Goal: Check status

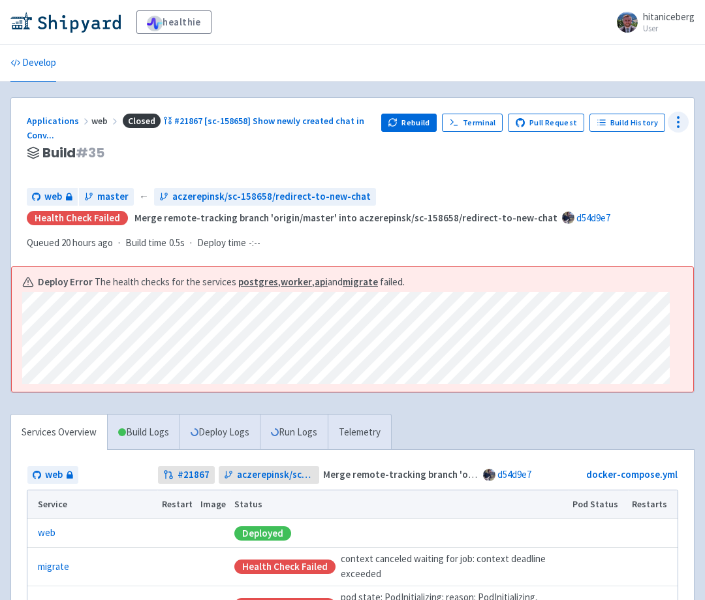
click at [683, 119] on icon at bounding box center [679, 122] width 16 height 16
click at [607, 182] on span "Data Dashboard" at bounding box center [619, 174] width 66 height 18
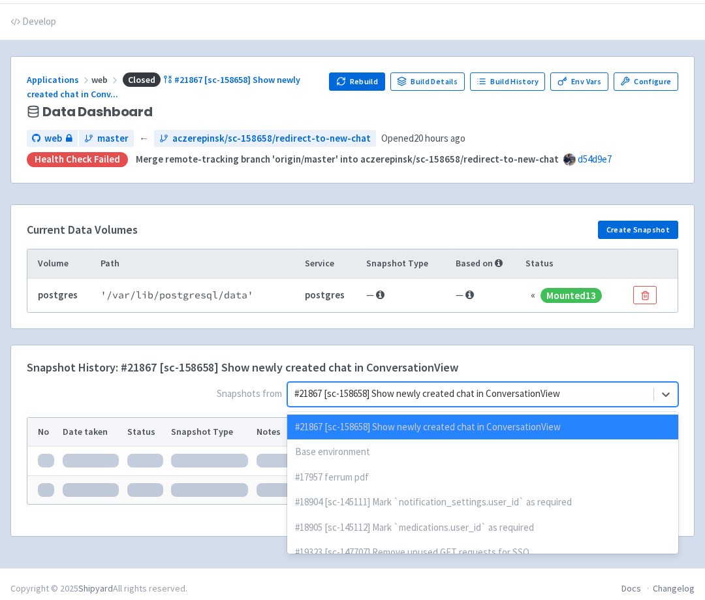
click at [475, 407] on div "option #21867 [sc-158658] Show newly created chat in ConversationView selected …" at bounding box center [482, 394] width 391 height 25
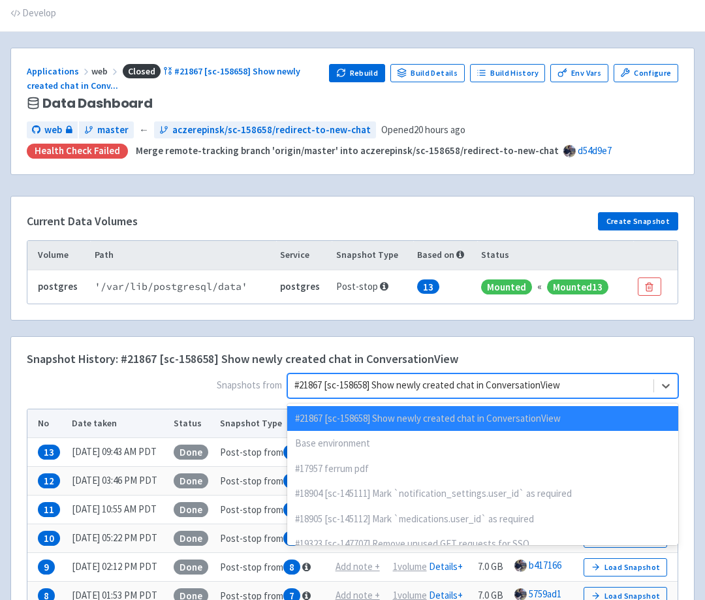
click at [430, 440] on div "Base environment" at bounding box center [482, 443] width 391 height 25
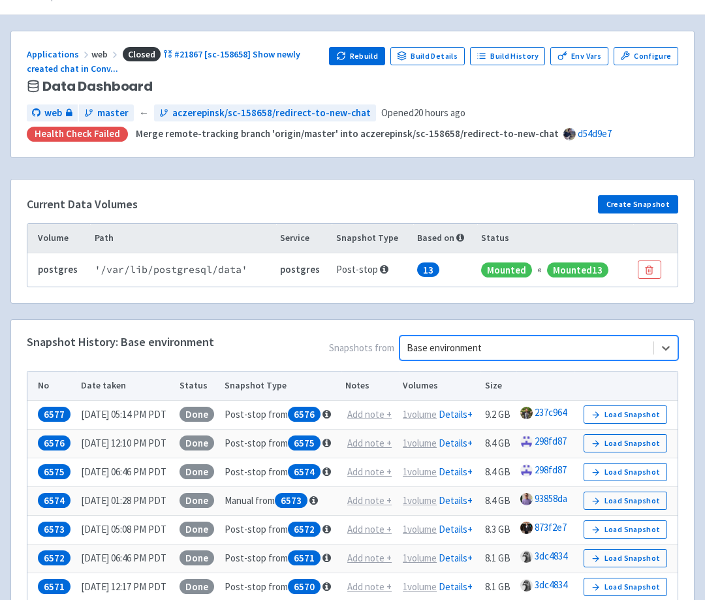
scroll to position [70, 0]
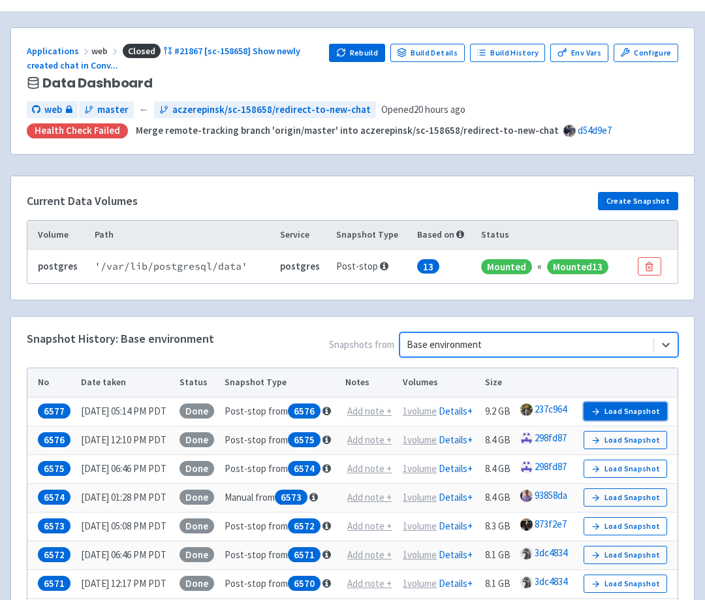
click at [620, 409] on button "Load Snapshot" at bounding box center [626, 411] width 84 height 18
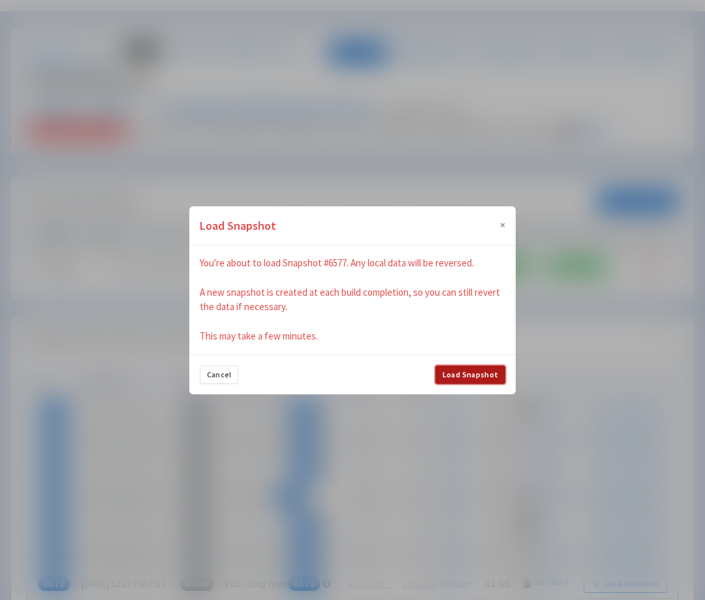
click at [483, 380] on button "Load Snapshot" at bounding box center [471, 375] width 70 height 18
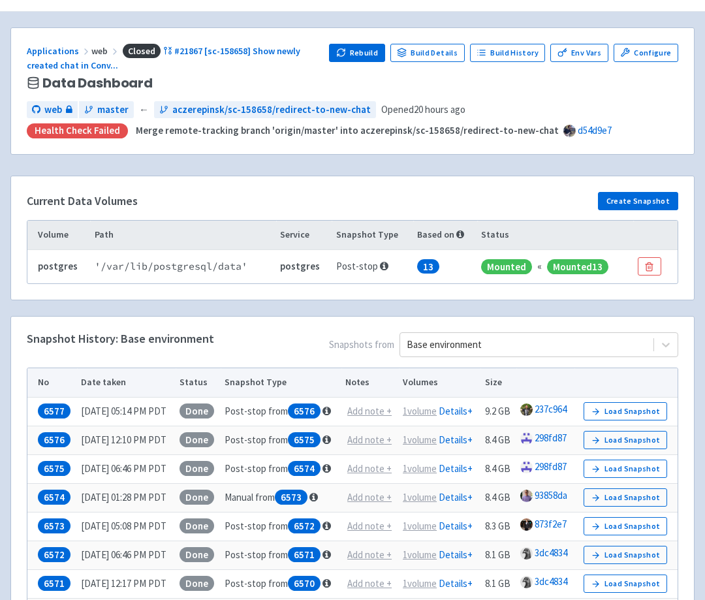
click at [262, 309] on div "Current Data Volumes Create Snapshot Volume Path Service Snapshot Type Based on…" at bounding box center [353, 246] width 700 height 140
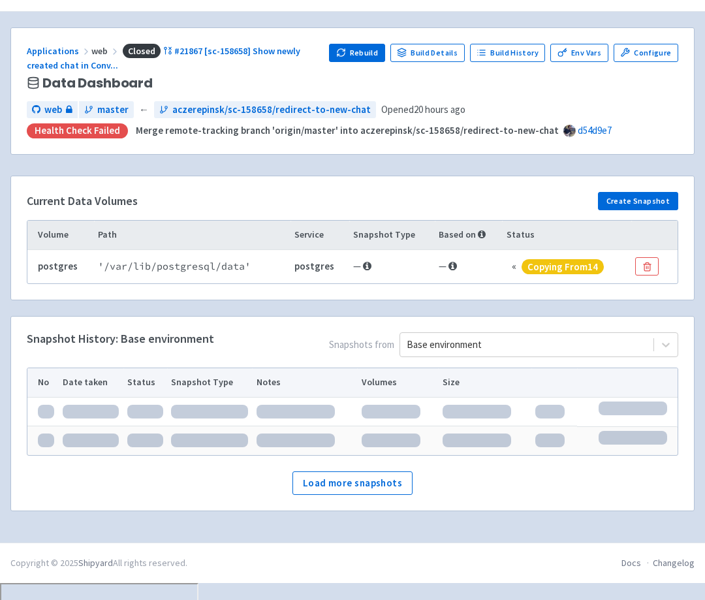
scroll to position [53, 0]
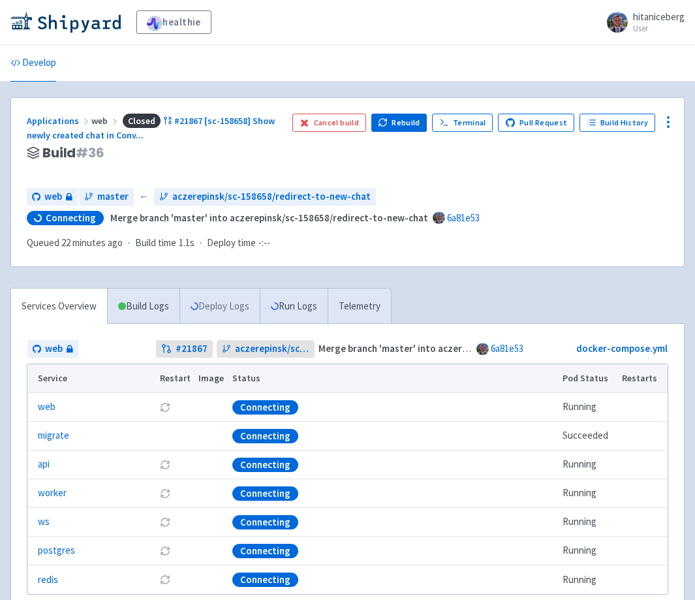
click at [230, 310] on link "Deploy Logs" at bounding box center [220, 307] width 80 height 36
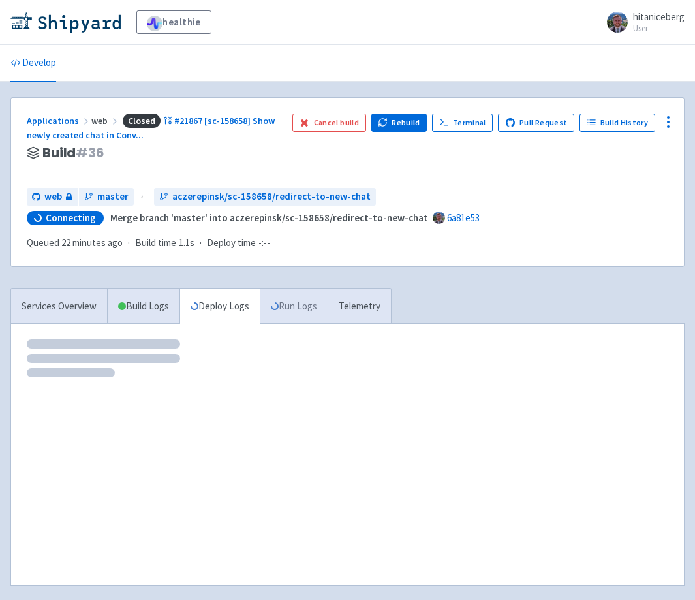
click at [294, 302] on link "Run Logs" at bounding box center [294, 307] width 68 height 36
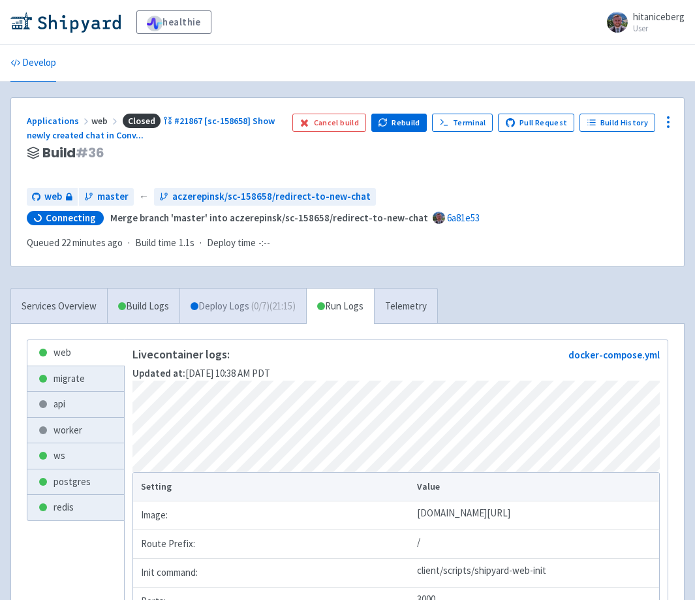
click at [221, 307] on link "Deploy Logs ( 0 / 7 ) (21:15)" at bounding box center [243, 307] width 127 height 36
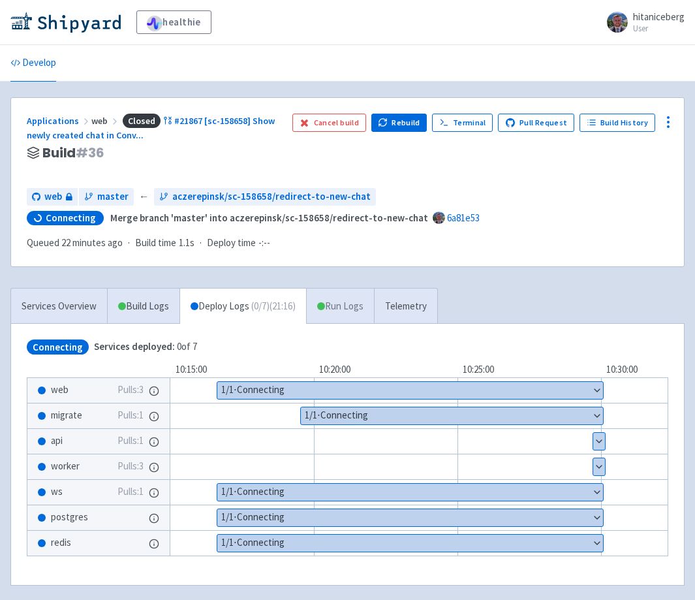
click at [360, 304] on link "Run Logs" at bounding box center [340, 307] width 68 height 36
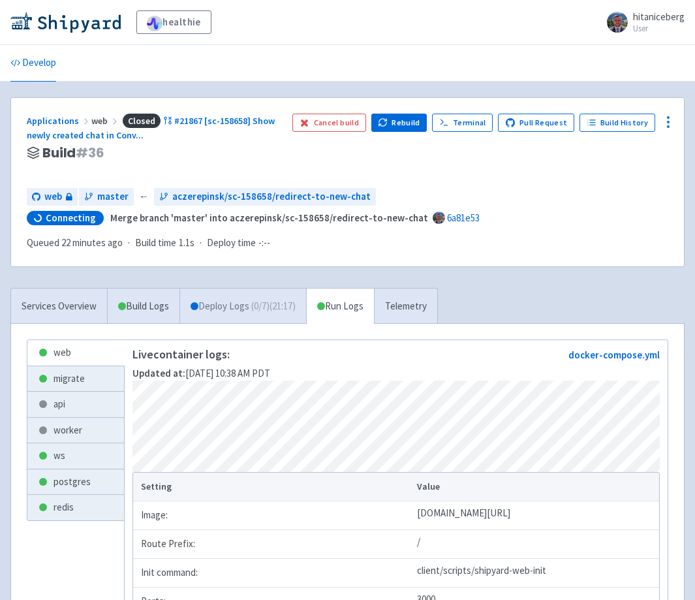
click at [255, 311] on link "Deploy Logs ( 0 / 7 ) (21:17)" at bounding box center [243, 307] width 127 height 36
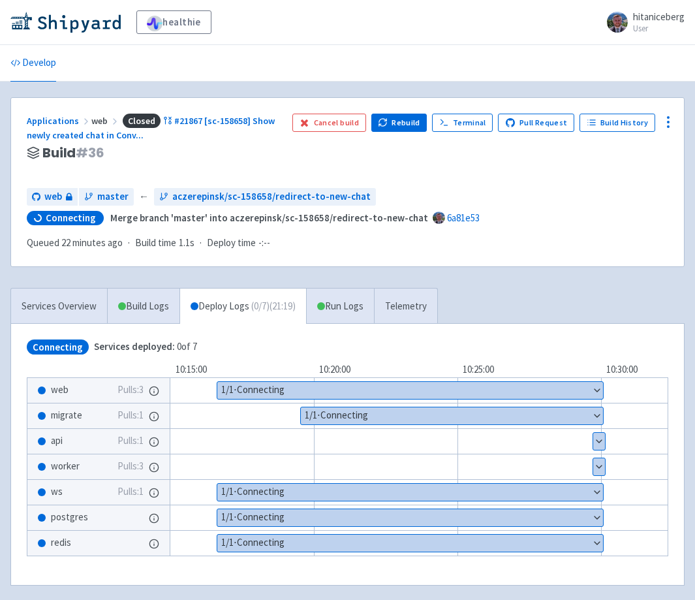
click at [527, 418] on button "Show details" at bounding box center [452, 415] width 302 height 17
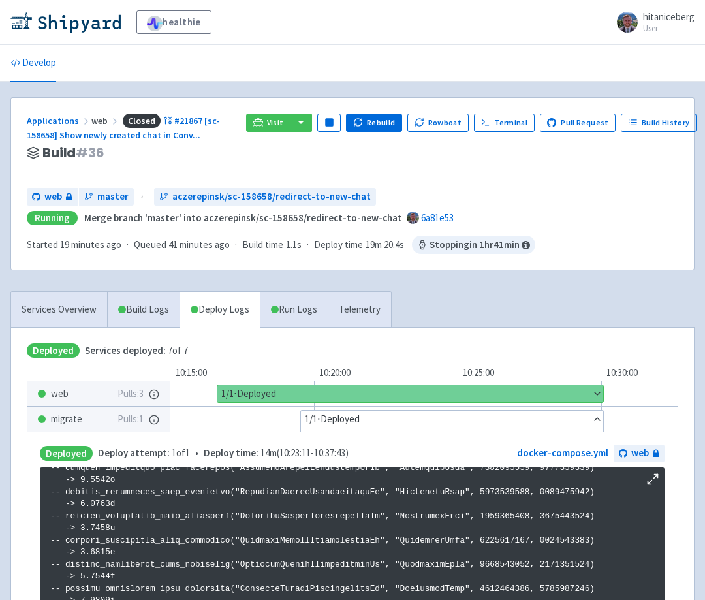
click at [234, 80] on div "Develop" at bounding box center [352, 63] width 705 height 37
click at [157, 168] on div "Applications web Closed #21867 [sc-158658] Show newly created chat in Conv ... …" at bounding box center [131, 146] width 209 height 65
